Goal: Task Accomplishment & Management: Manage account settings

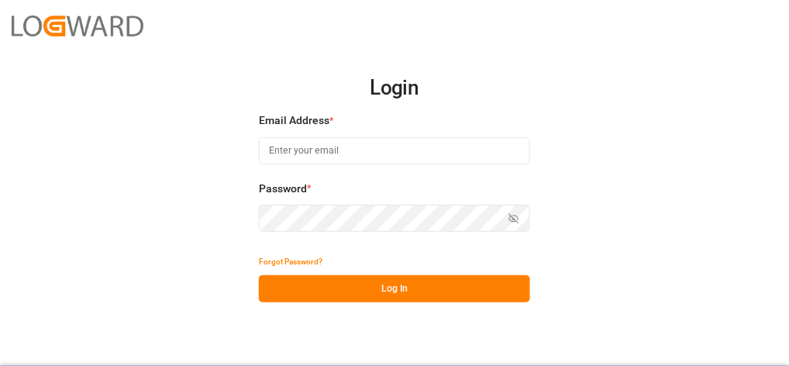
type input "[PERSON_NAME][EMAIL_ADDRESS][PERSON_NAME][DOMAIN_NAME]"
click at [370, 291] on button "Log In" at bounding box center [394, 288] width 271 height 27
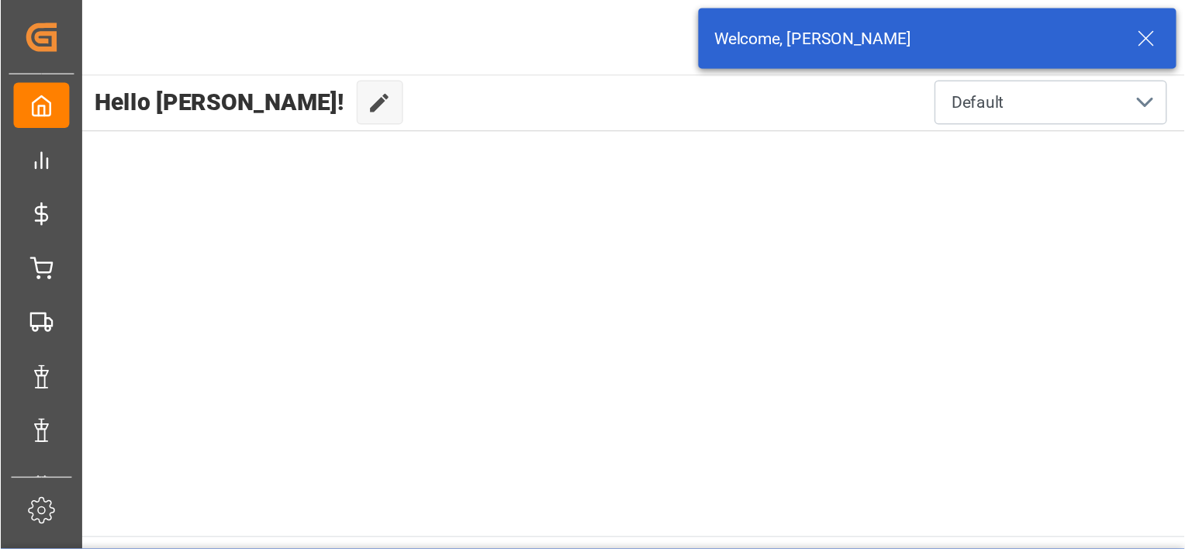
scroll to position [70, 0]
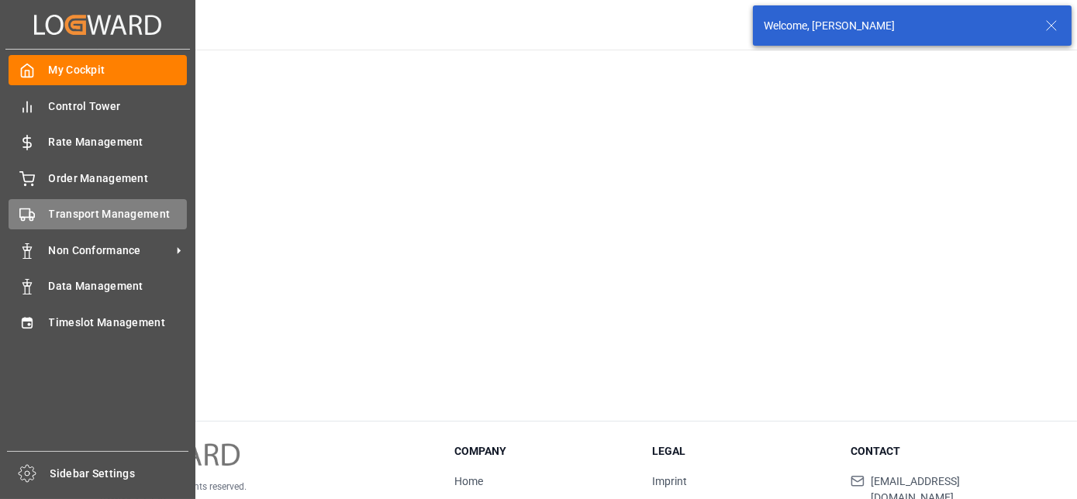
click at [120, 212] on span "Transport Management" at bounding box center [118, 214] width 139 height 16
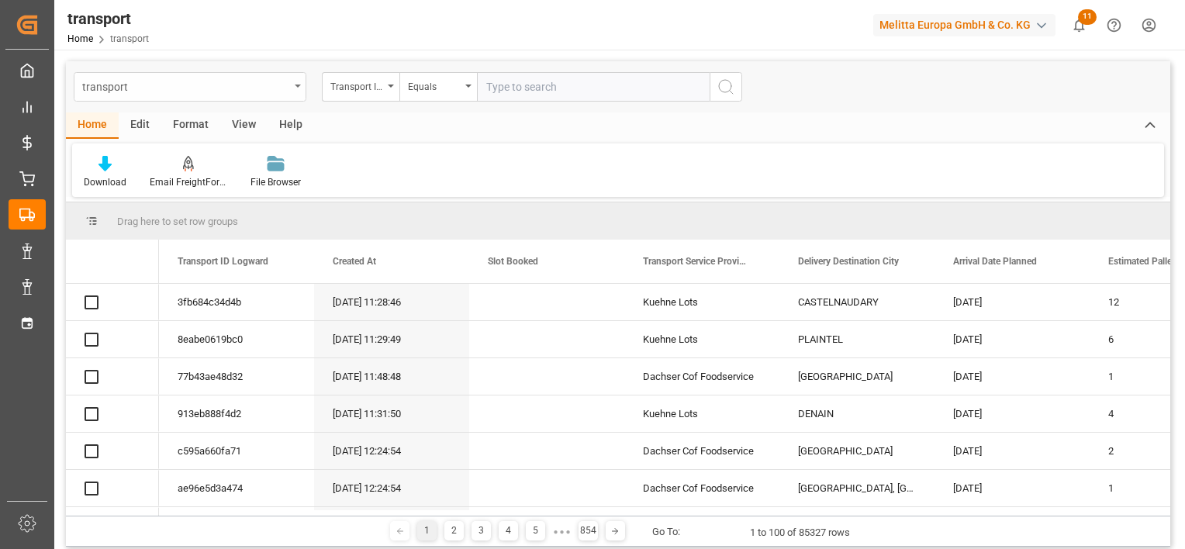
click at [288, 82] on div "transport" at bounding box center [185, 85] width 207 height 19
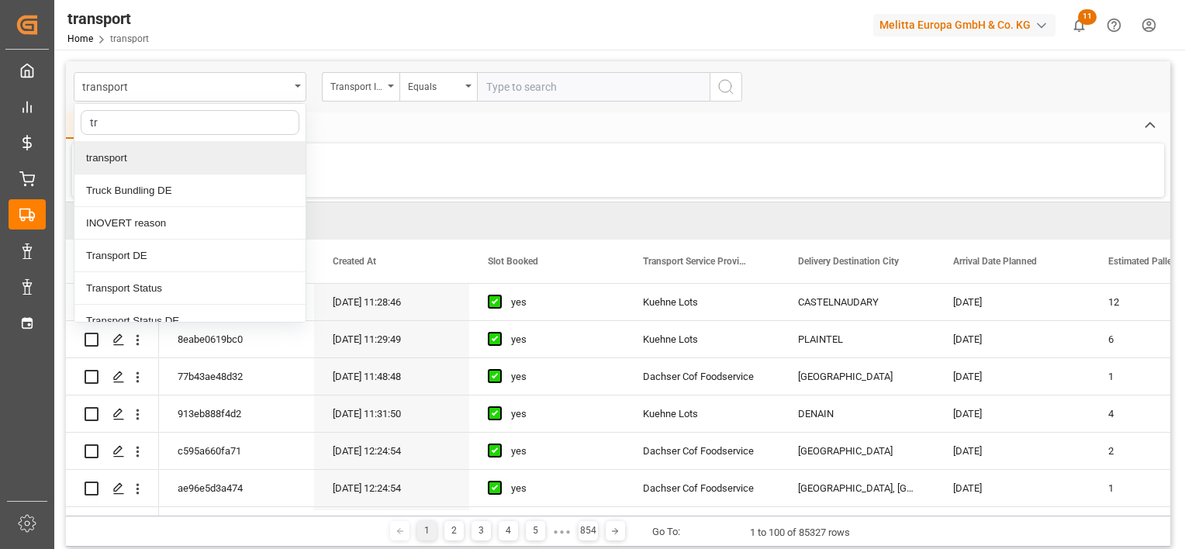
type input "t"
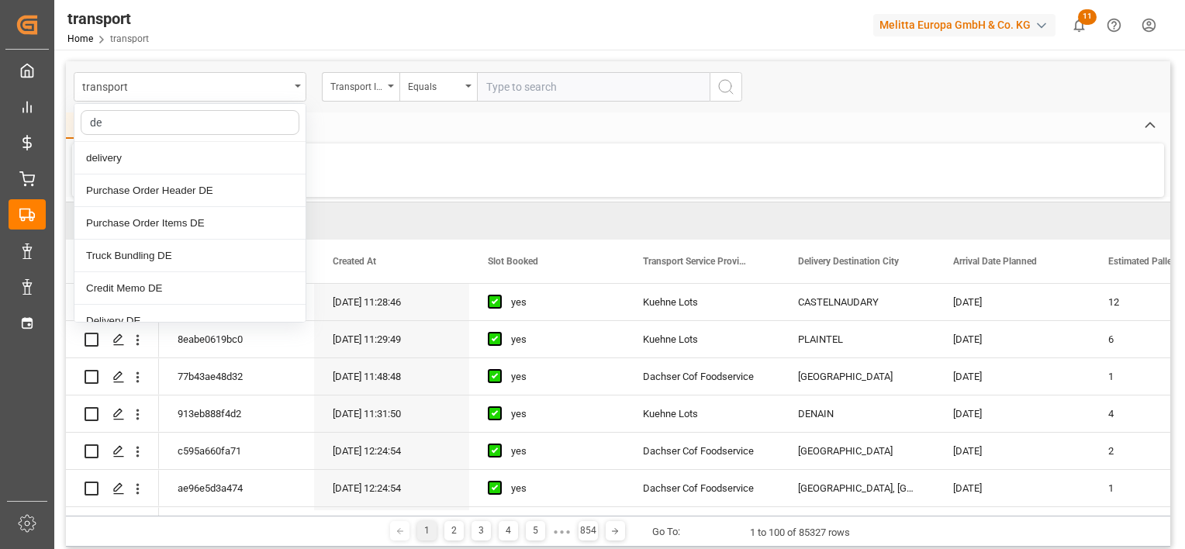
type input "del"
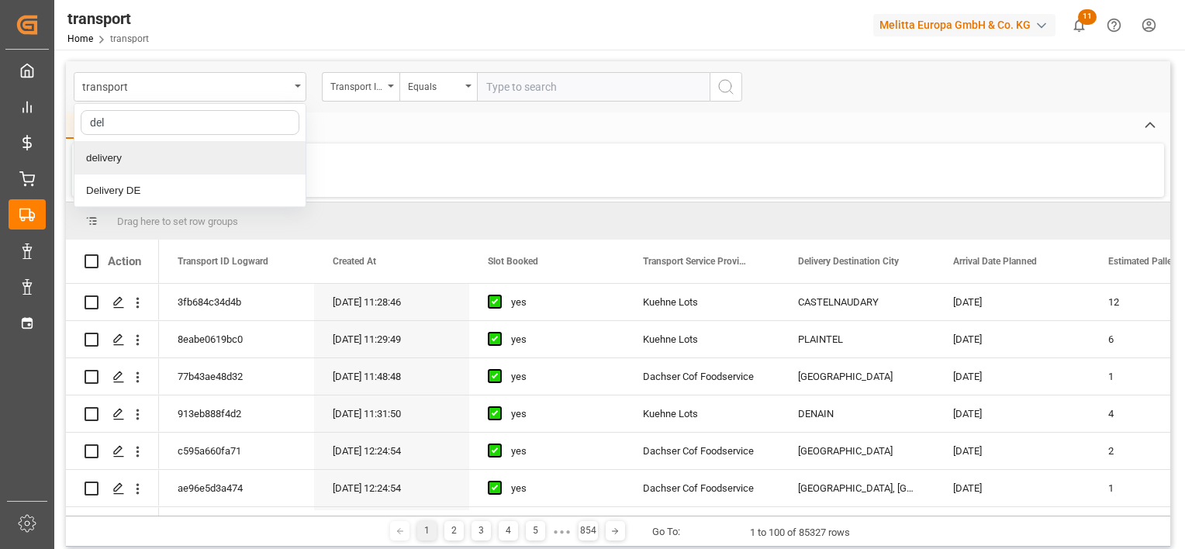
click at [172, 146] on div "delivery" at bounding box center [189, 158] width 231 height 33
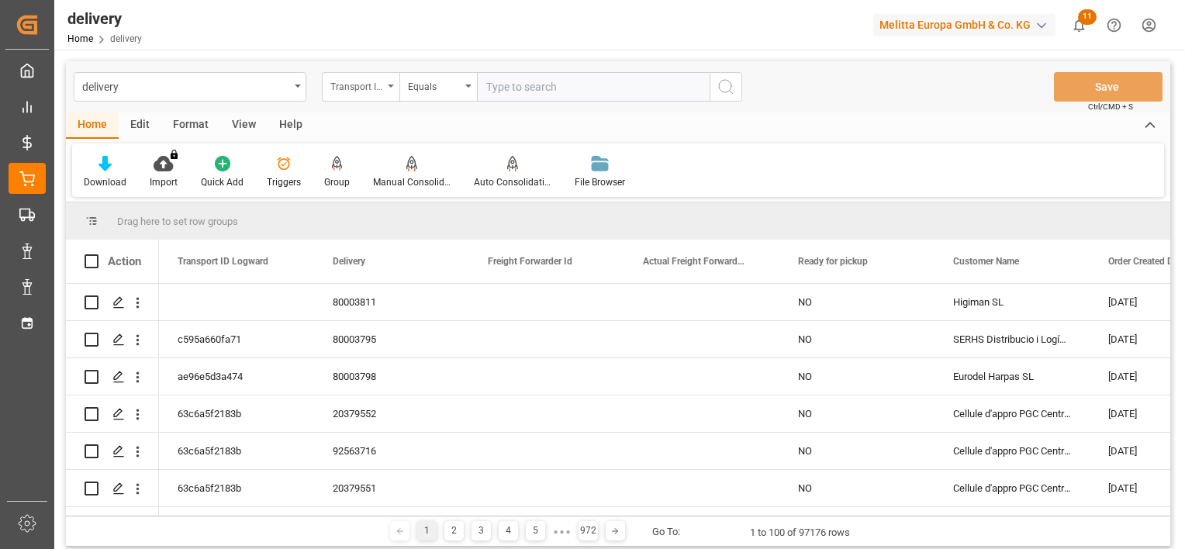
click at [374, 87] on div "Transport ID Logward" at bounding box center [356, 85] width 53 height 18
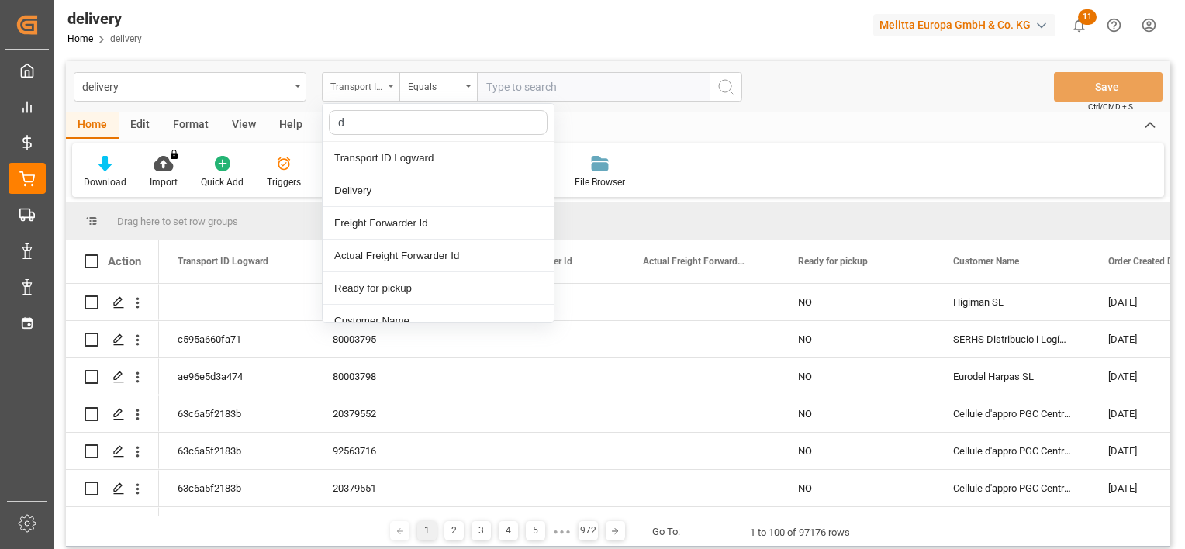
type input "de"
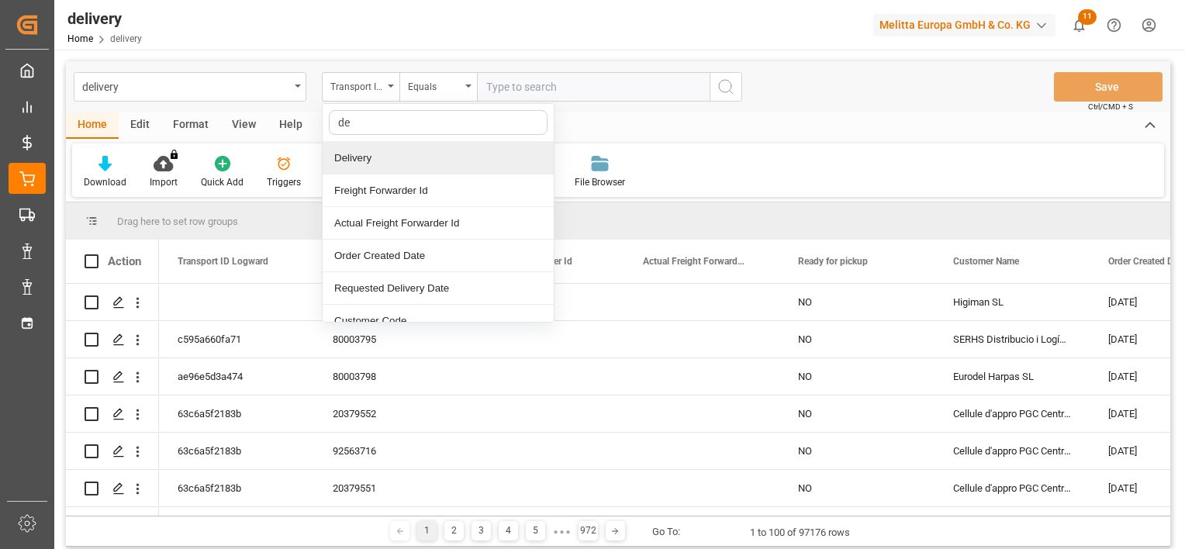
drag, startPoint x: 372, startPoint y: 150, endPoint x: 471, endPoint y: 116, distance: 104.7
click at [374, 150] on div "Delivery" at bounding box center [438, 158] width 231 height 33
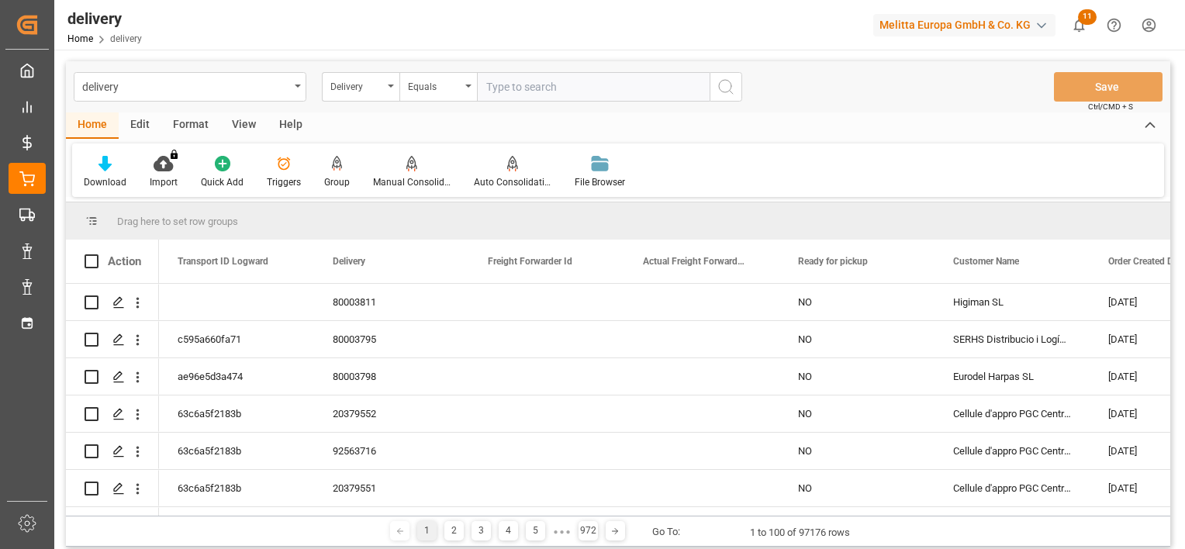
click at [554, 87] on input "text" at bounding box center [593, 86] width 233 height 29
paste input "92558514"
type input "92558514"
click at [719, 88] on icon "search button" at bounding box center [725, 87] width 19 height 19
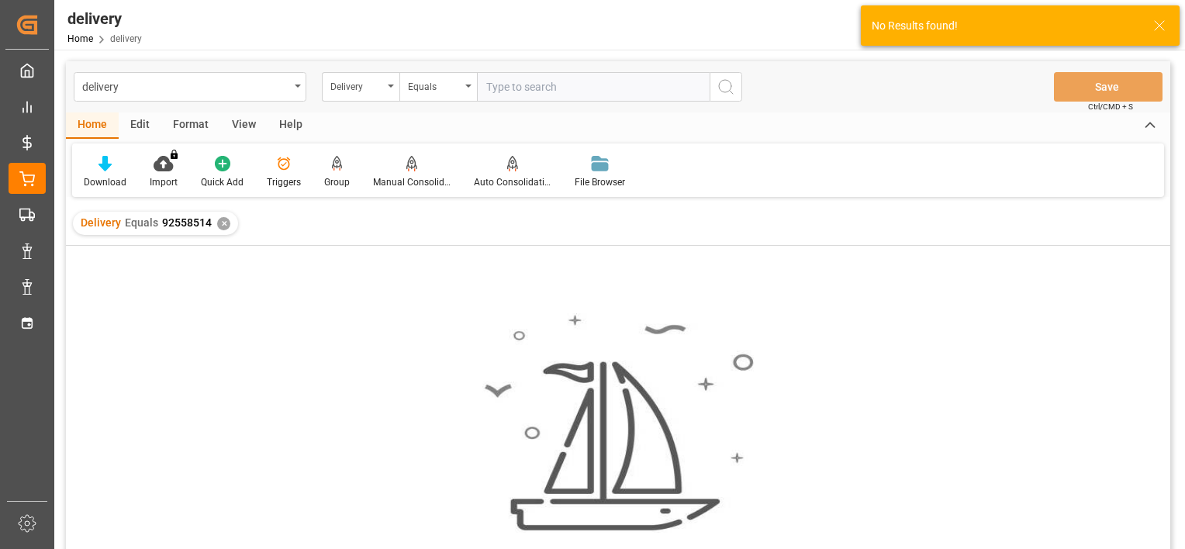
click at [223, 223] on div "✕" at bounding box center [223, 223] width 13 height 13
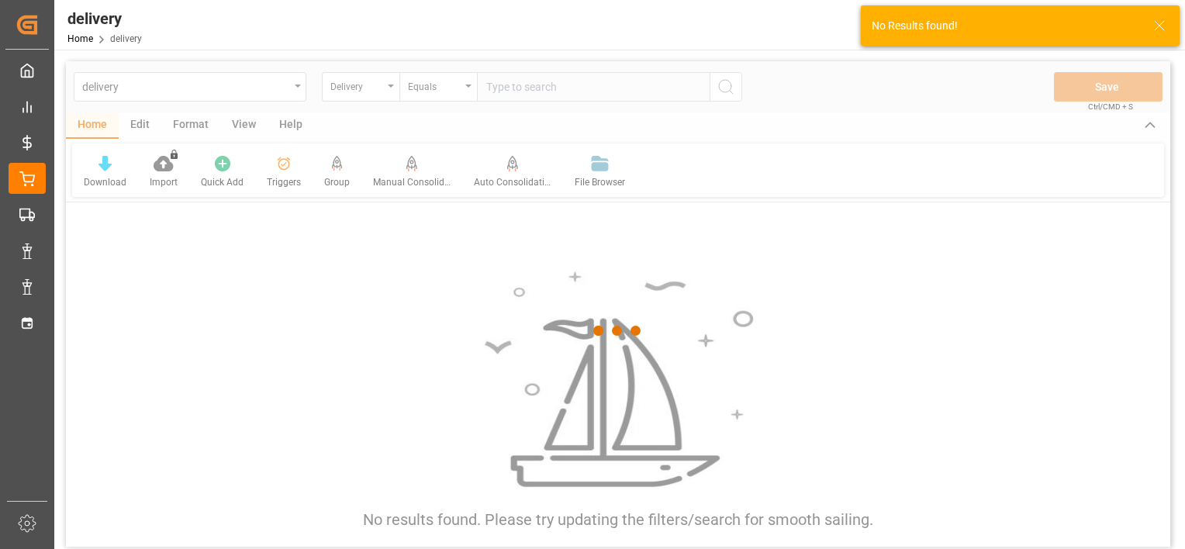
click at [205, 101] on div at bounding box center [618, 331] width 1104 height 540
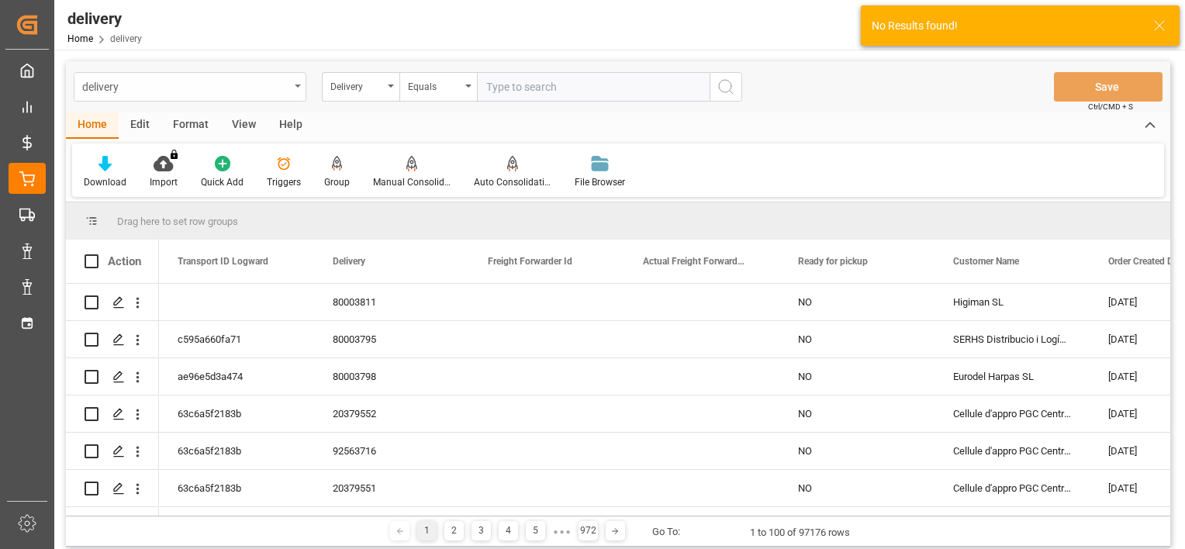
click at [226, 89] on div "delivery" at bounding box center [185, 85] width 207 height 19
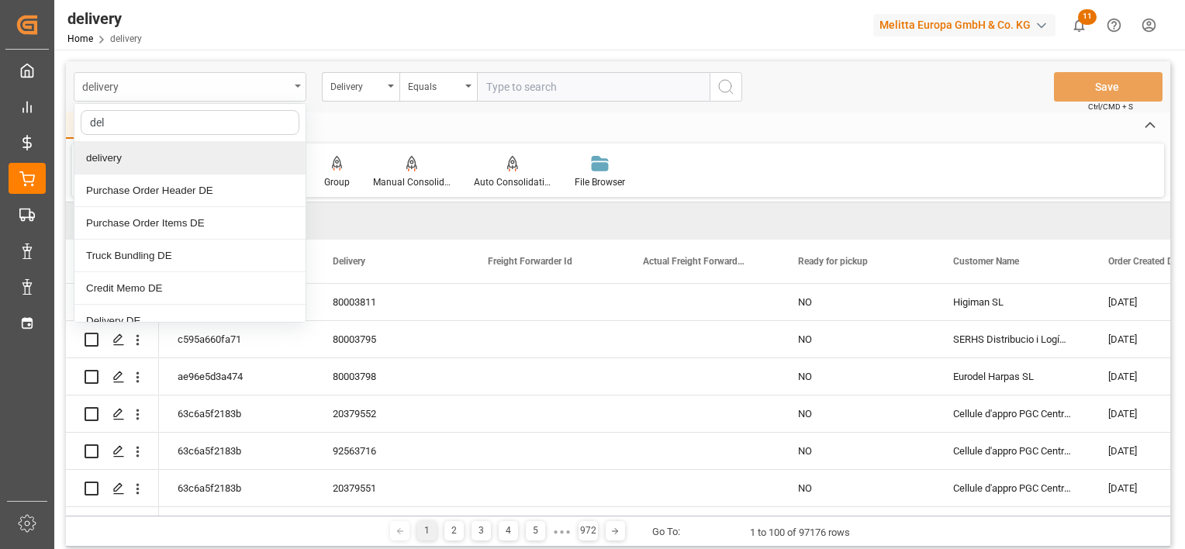
type input "deli"
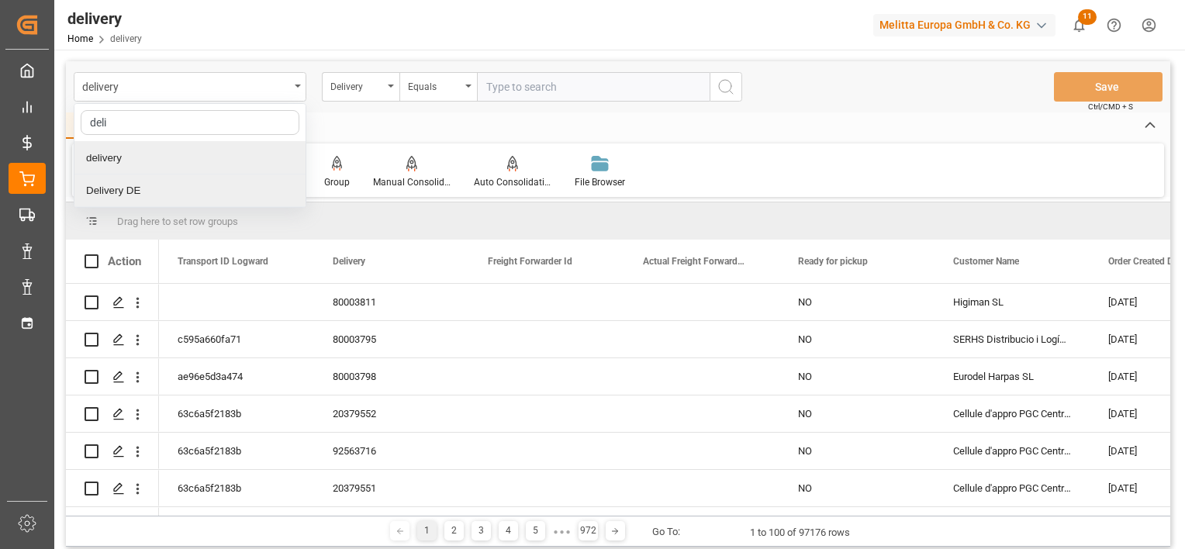
click at [163, 198] on div "Delivery DE" at bounding box center [189, 190] width 231 height 33
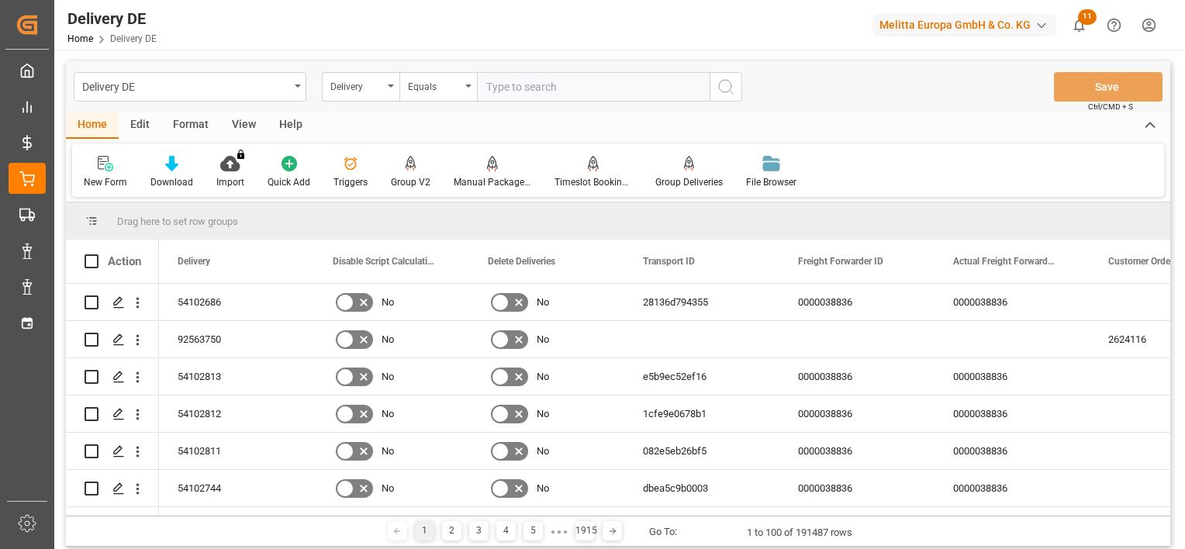
click at [563, 88] on input "text" at bounding box center [593, 86] width 233 height 29
paste input "92558514"
type input "92558514"
click at [721, 81] on icon "search button" at bounding box center [725, 87] width 19 height 19
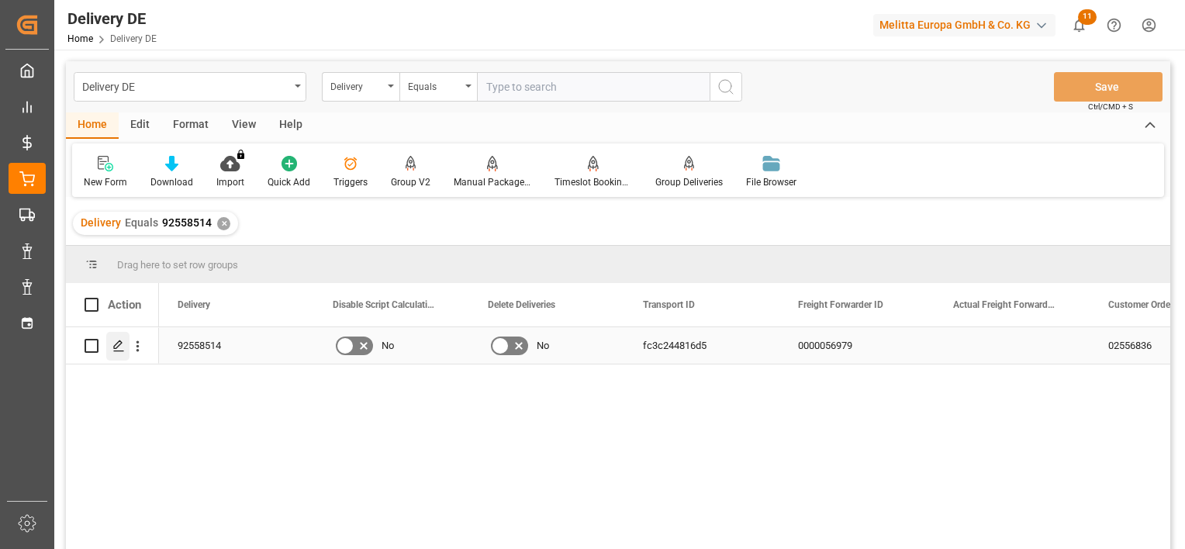
click at [115, 351] on line "Press SPACE to select this row." at bounding box center [118, 351] width 9 height 0
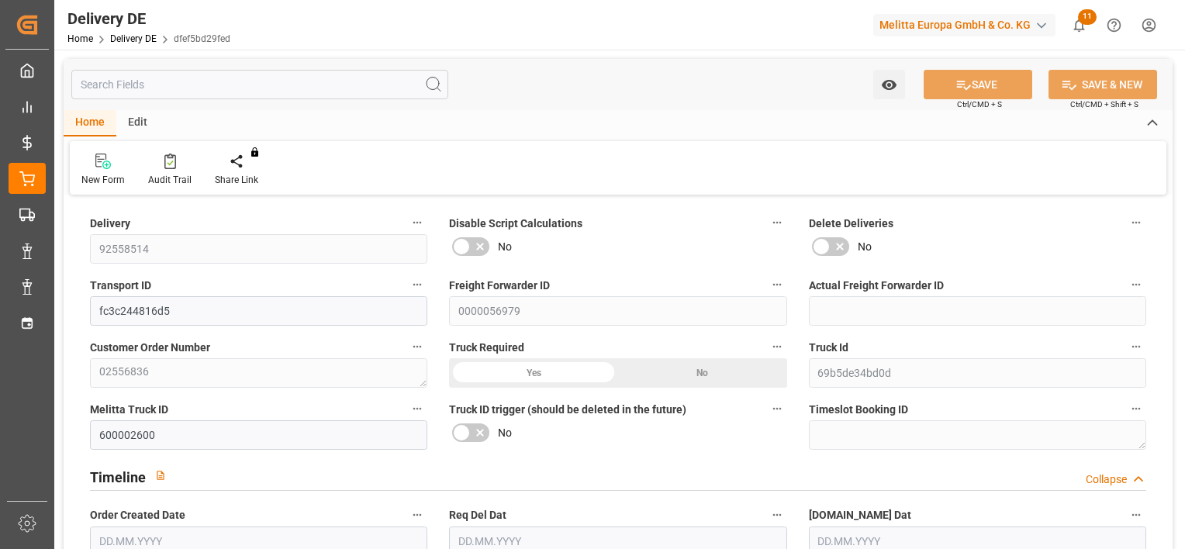
type input "66"
type input "33"
type input "6652.8"
type input "10164"
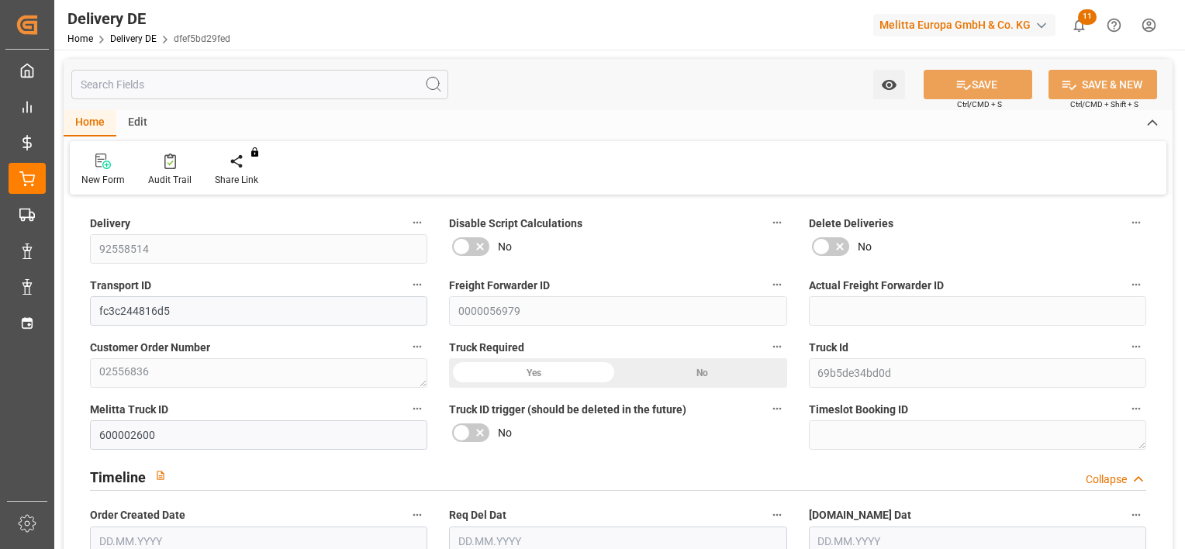
type input "64827.84"
type input "[DATE]"
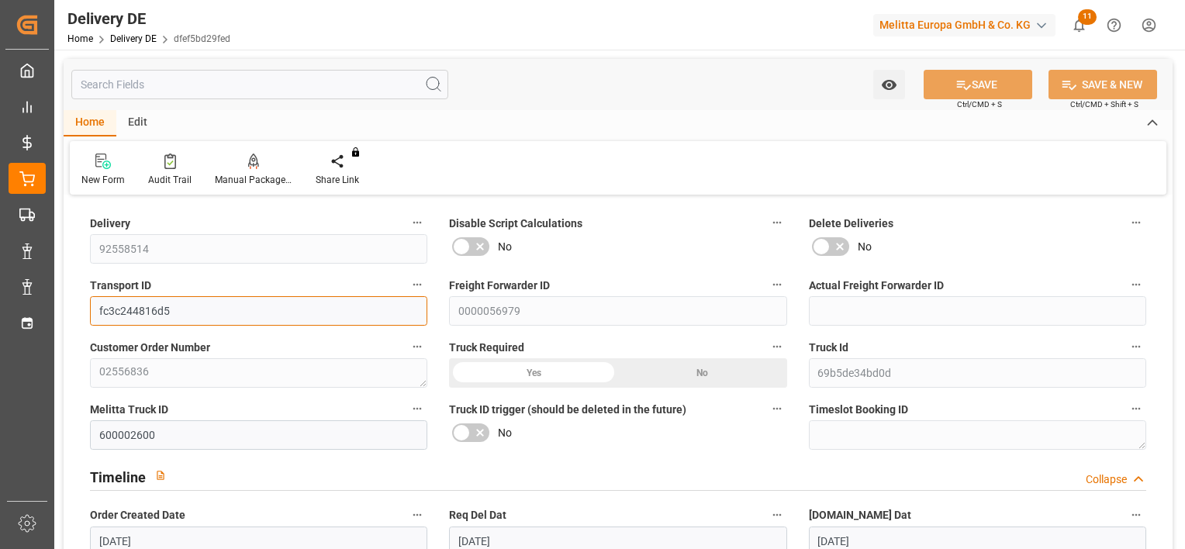
drag, startPoint x: 126, startPoint y: 323, endPoint x: 71, endPoint y: 319, distance: 55.2
